Goal: Find contact information: Find contact information

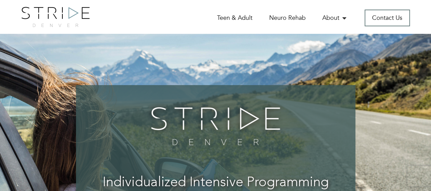
click at [378, 6] on div "Home Teen & Adult Neuro Rehab About The WrapAround Collective Our Team Service …" at bounding box center [215, 17] width 431 height 34
click at [379, 6] on div "Home Teen & Adult Neuro Rehab About The WrapAround Collective Our Team Service …" at bounding box center [215, 17] width 431 height 34
click at [378, 15] on link "Contact Us" at bounding box center [387, 18] width 45 height 17
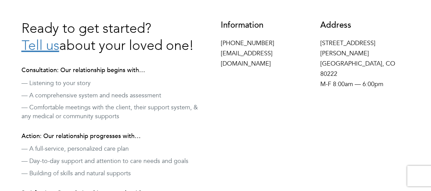
scroll to position [218, 0]
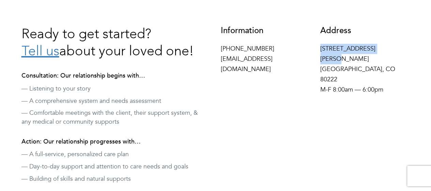
drag, startPoint x: 321, startPoint y: 47, endPoint x: 389, endPoint y: 50, distance: 67.6
click at [389, 50] on p "[STREET_ADDRESS][PERSON_NAME] M-F 8:00am — 6:00pm" at bounding box center [366, 69] width 90 height 51
copy p "[STREET_ADDRESS][PERSON_NAME]"
